Goal: Task Accomplishment & Management: Manage account settings

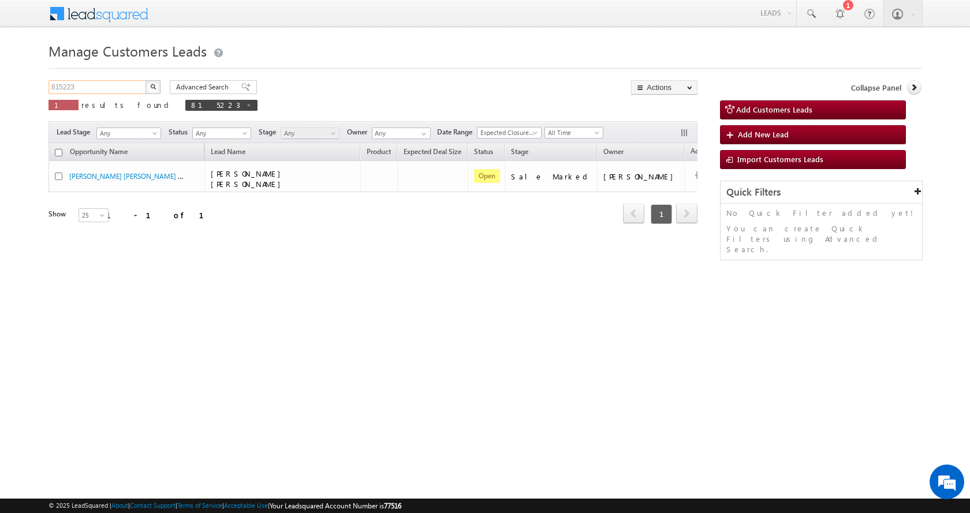
click at [58, 89] on input "815223" at bounding box center [98, 87] width 99 height 14
paste input "30896"
type input "830896"
click at [152, 82] on button "button" at bounding box center [153, 87] width 15 height 14
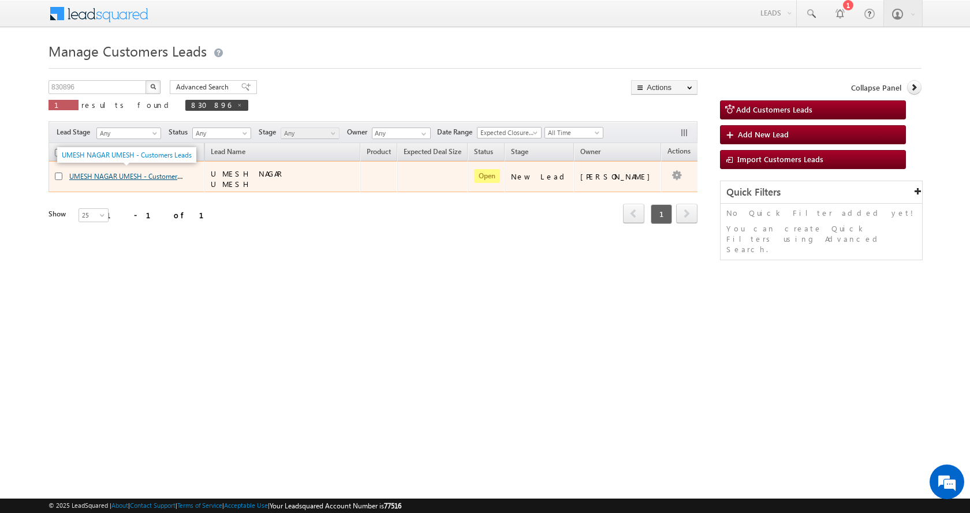
click at [99, 173] on link "UMESH NAGAR UMESH - Customers Leads" at bounding box center [134, 176] width 130 height 10
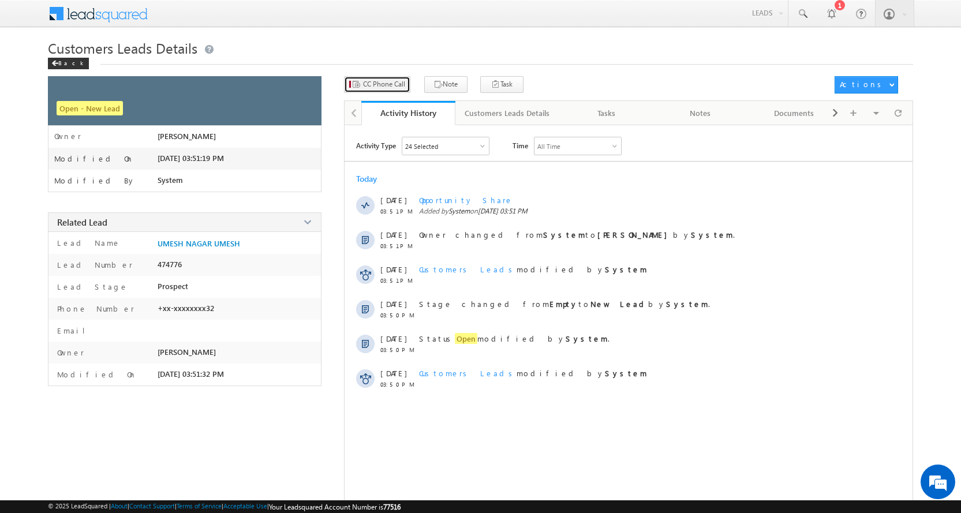
click at [384, 86] on span "CC Phone Call" at bounding box center [384, 84] width 42 height 10
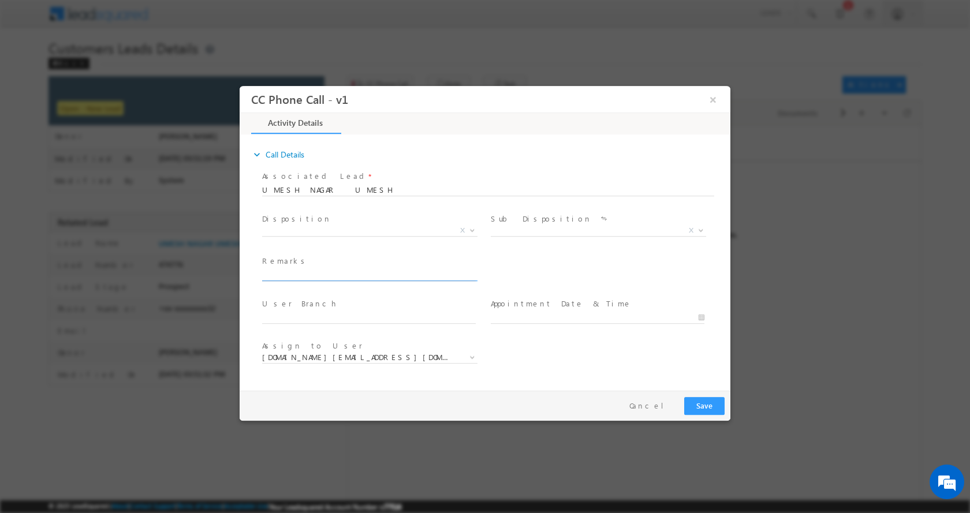
click at [310, 277] on input "text" at bounding box center [369, 275] width 214 height 12
paste input "UMESH-7999105932-P+C--REG-LOAN-5 L-PV-1 CR-JOB-MAKEAINK-15 K-AGE-33-PIN CODE-45…"
type input "UMESH-7999105932-P+C--REG-LOAN-5 L-PV-1 CR-JOB-MAKEAINK-15 K-AGE-33-PIN CODE-45…"
click at [469, 228] on b at bounding box center [472, 230] width 7 height 4
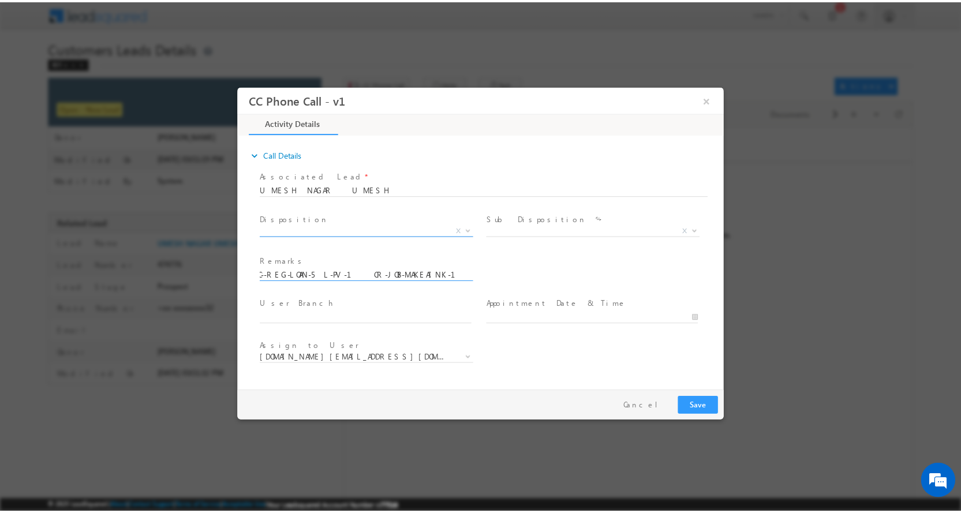
scroll to position [0, 0]
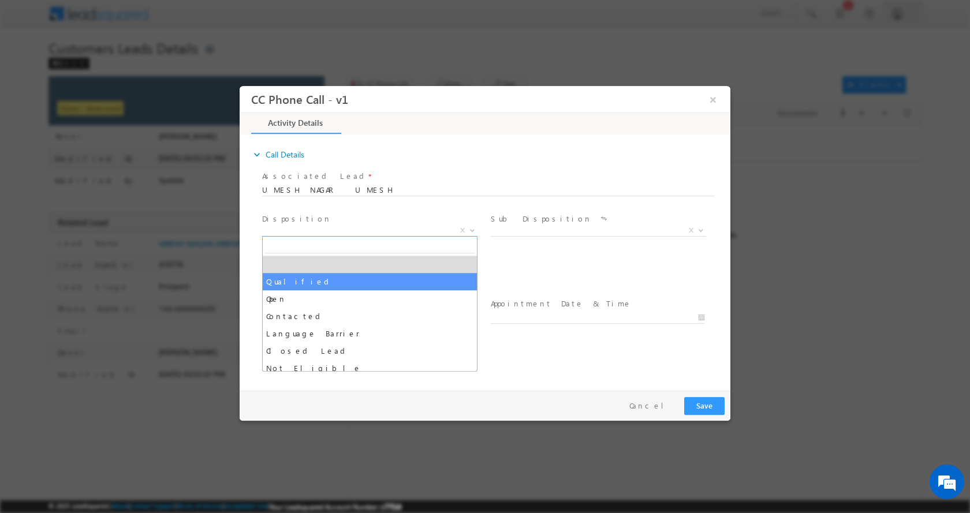
select select "Qualified"
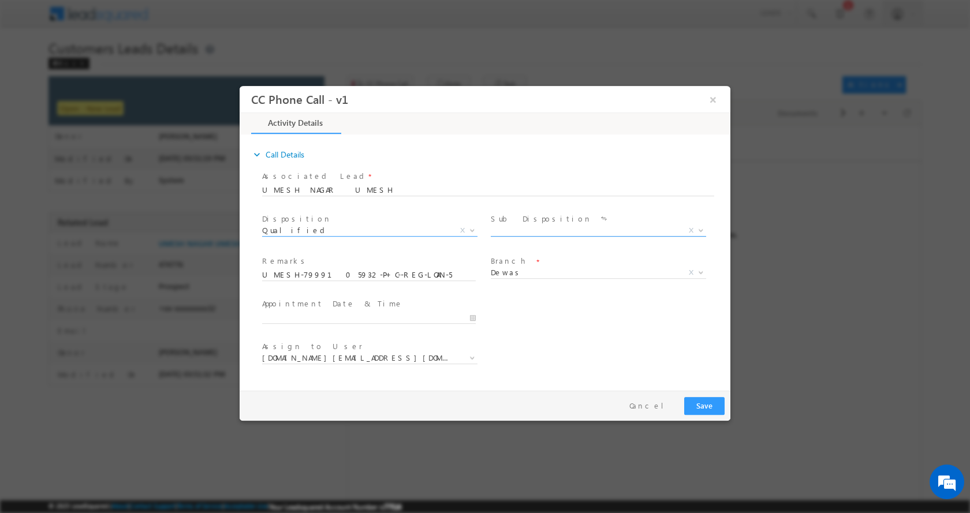
click at [698, 229] on b at bounding box center [701, 230] width 7 height 4
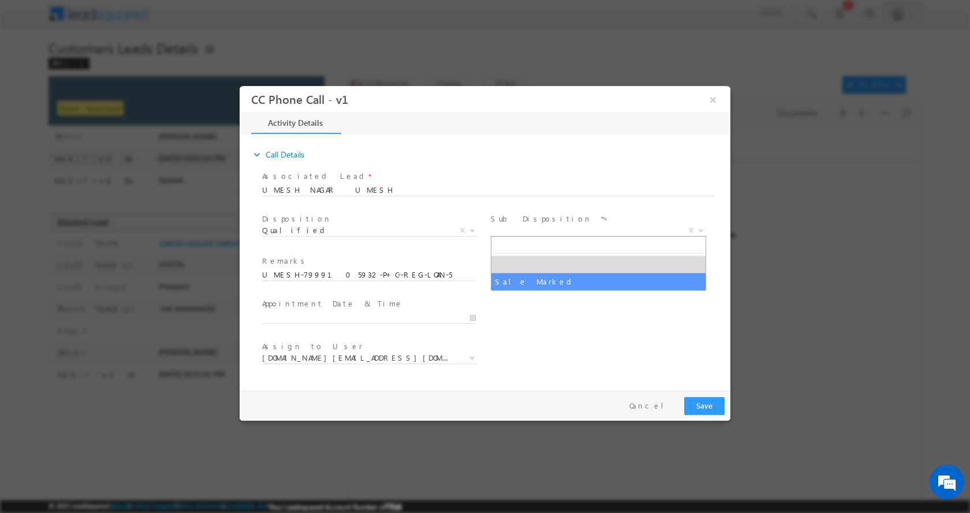
select select "Sale Marked"
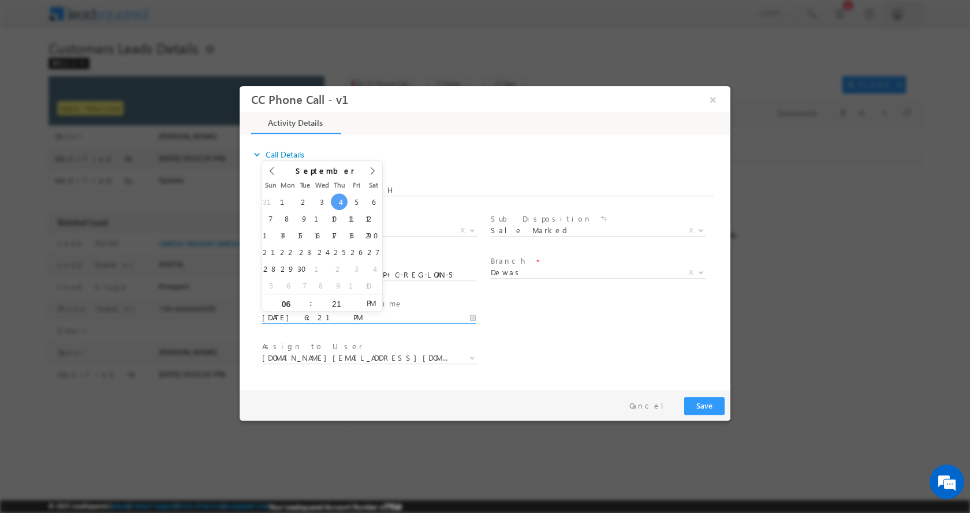
click at [474, 320] on input "09/04/2025 6:21 PM" at bounding box center [369, 318] width 214 height 12
type input "09/05/2025 7:21 PM"
type input "07"
click at [306, 298] on span at bounding box center [306, 298] width 8 height 9
type input "09/05/2025 8:21 PM"
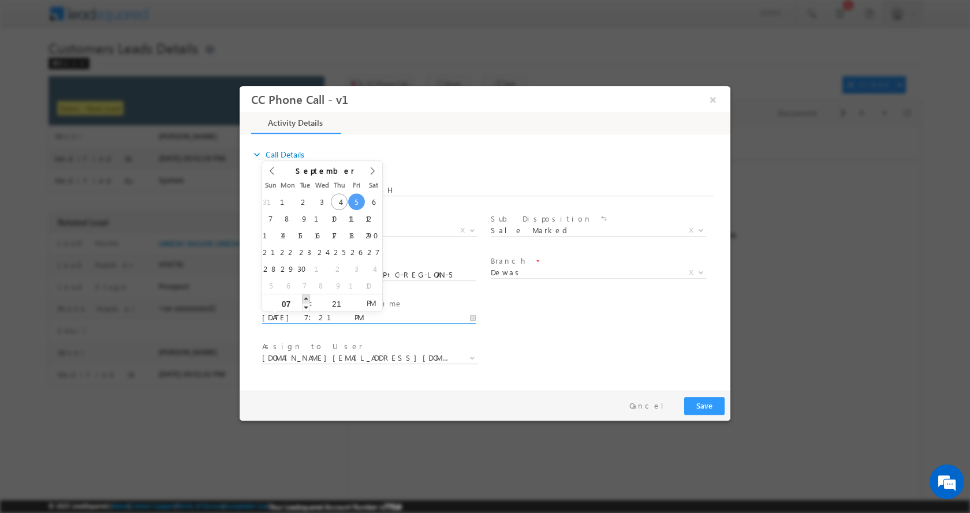
type input "08"
click at [306, 298] on span at bounding box center [306, 298] width 8 height 9
type input "09/05/2025 9:21 PM"
type input "09"
click at [306, 298] on span at bounding box center [306, 298] width 8 height 9
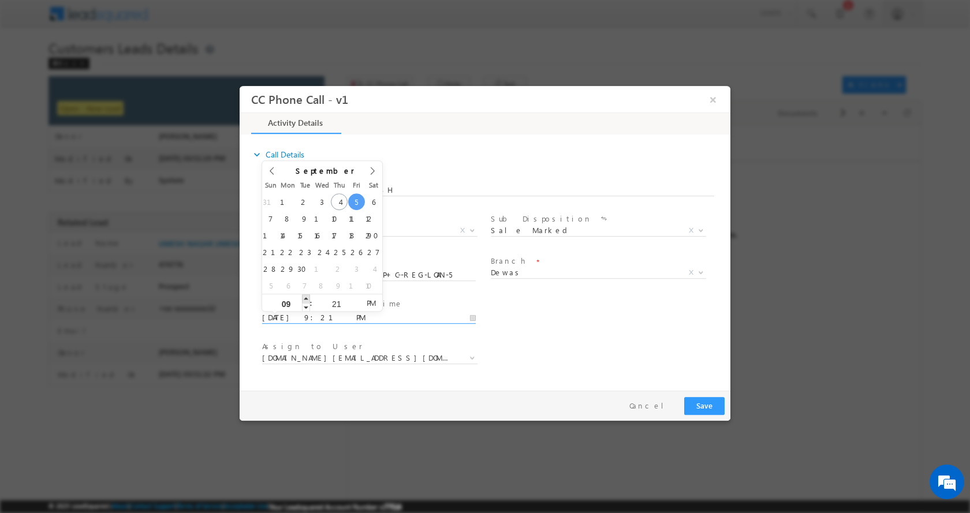
type input "09/05/2025 10:21 PM"
type input "10"
click at [306, 298] on span at bounding box center [306, 298] width 8 height 9
type input "09/05/2025 11:21 PM"
type input "11"
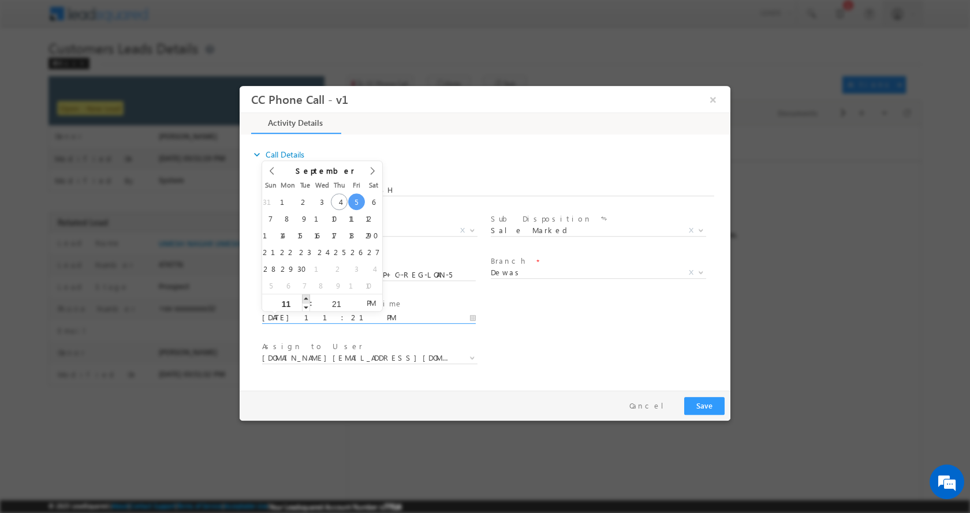
click at [306, 298] on span at bounding box center [306, 298] width 8 height 9
type input "09/05/2025 12:21 AM"
type input "12"
click at [306, 298] on span at bounding box center [306, 298] width 8 height 9
click at [704, 405] on button "Save" at bounding box center [704, 406] width 40 height 18
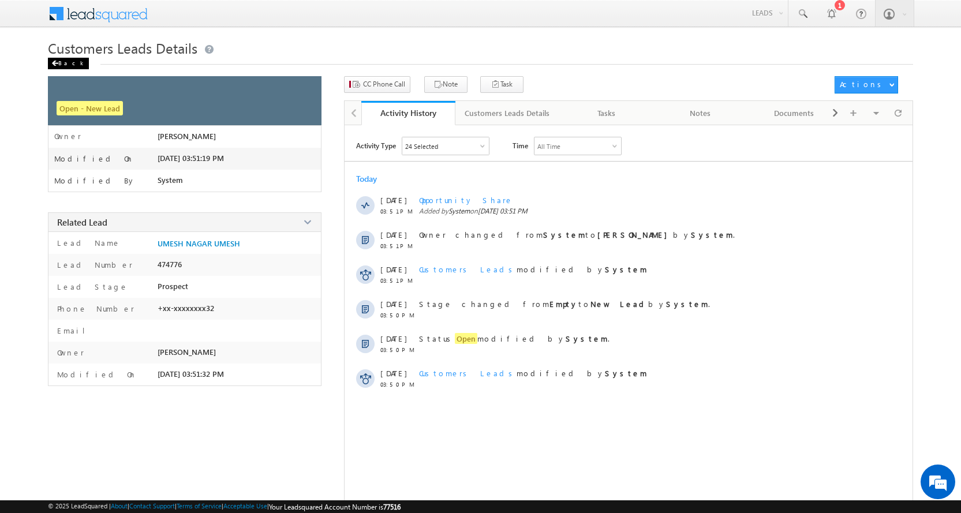
click at [65, 63] on div "Back" at bounding box center [68, 64] width 41 height 12
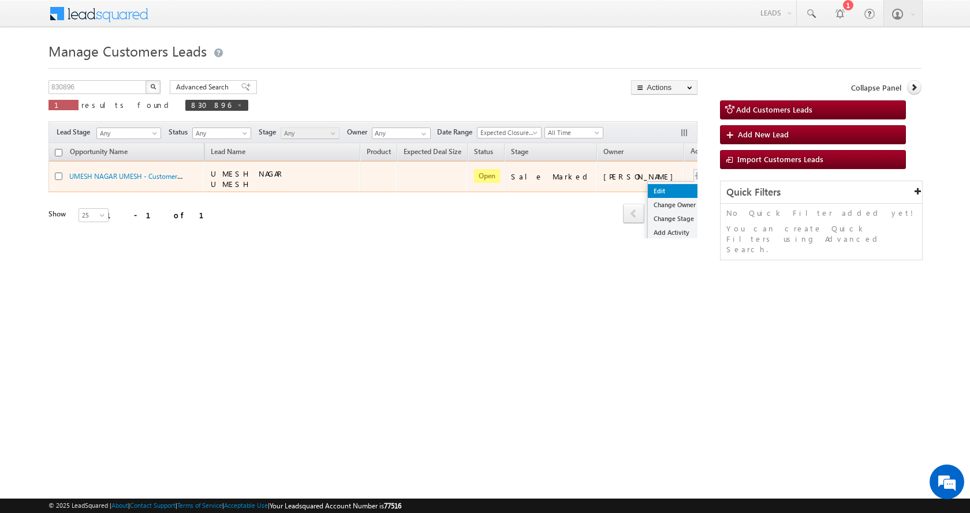
click at [648, 189] on link "Edit" at bounding box center [677, 191] width 58 height 14
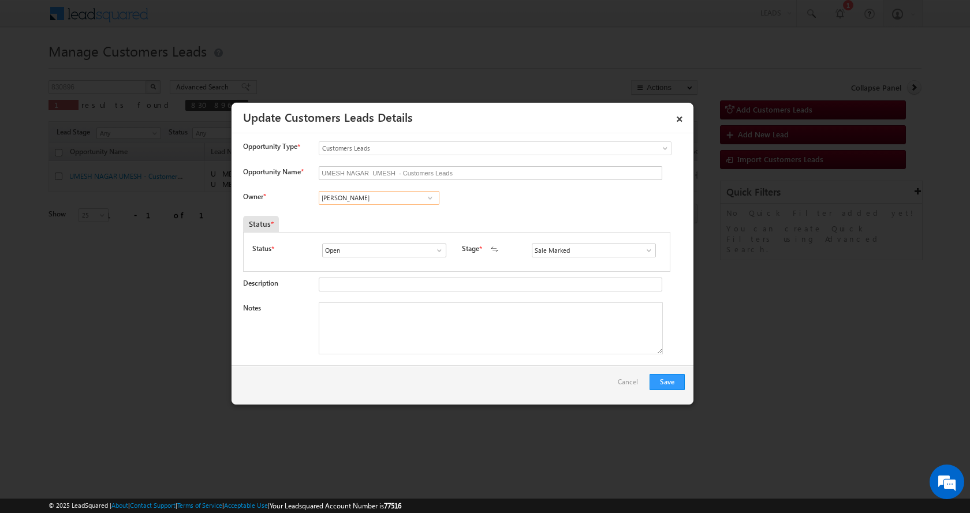
click at [344, 198] on input "[PERSON_NAME]" at bounding box center [379, 198] width 121 height 14
paste input "[PERSON_NAME]"
click at [396, 217] on span "[EMAIL_ADDRESS][DOMAIN_NAME]" at bounding box center [375, 220] width 104 height 9
type input "[PERSON_NAME]"
click at [368, 334] on textarea "Notes" at bounding box center [491, 329] width 344 height 52
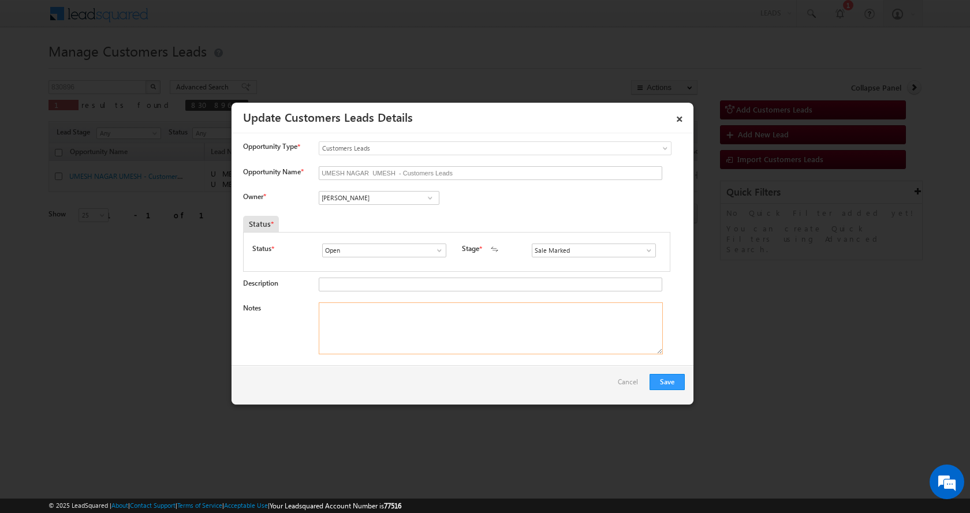
click at [403, 319] on textarea "Notes" at bounding box center [491, 329] width 344 height 52
paste textarea "UMESH - 7999105932- P+C-PRO- REG-LOAN-5 L-PV-1 CR-JOB-MAKEAINK-INCOME-15 K-AGE-…"
type textarea "UMESH - 7999105932- P+C-PRO- REG-LOAN-5 L-PV-1 CR-JOB-MAKEAINK-INCOME-15 K-AGE-…"
click at [666, 378] on button "Save" at bounding box center [667, 382] width 35 height 16
